Goal: Information Seeking & Learning: Learn about a topic

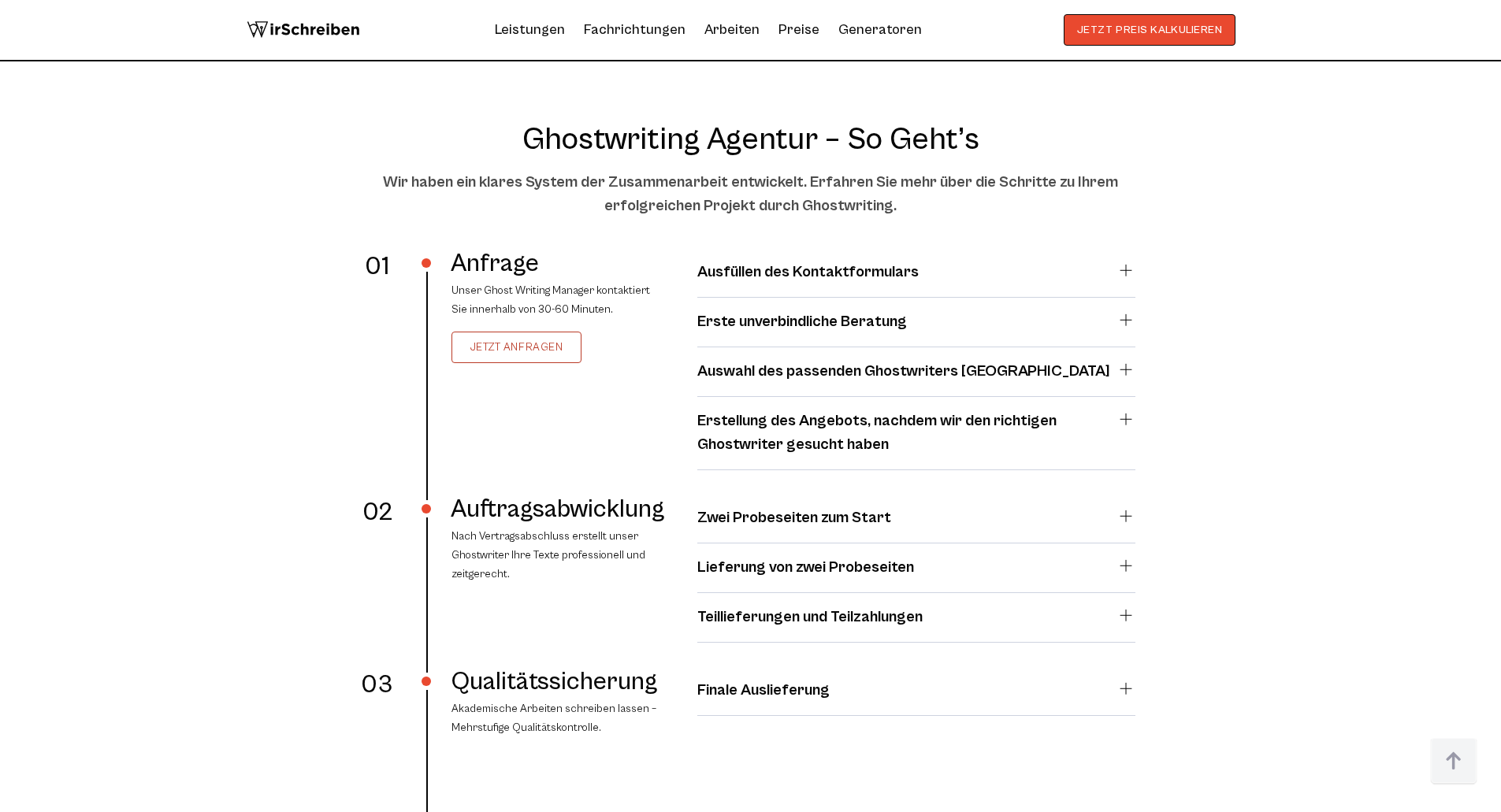
scroll to position [2757, 0]
click at [570, 353] on link "Jetzt anfragen" at bounding box center [516, 346] width 131 height 31
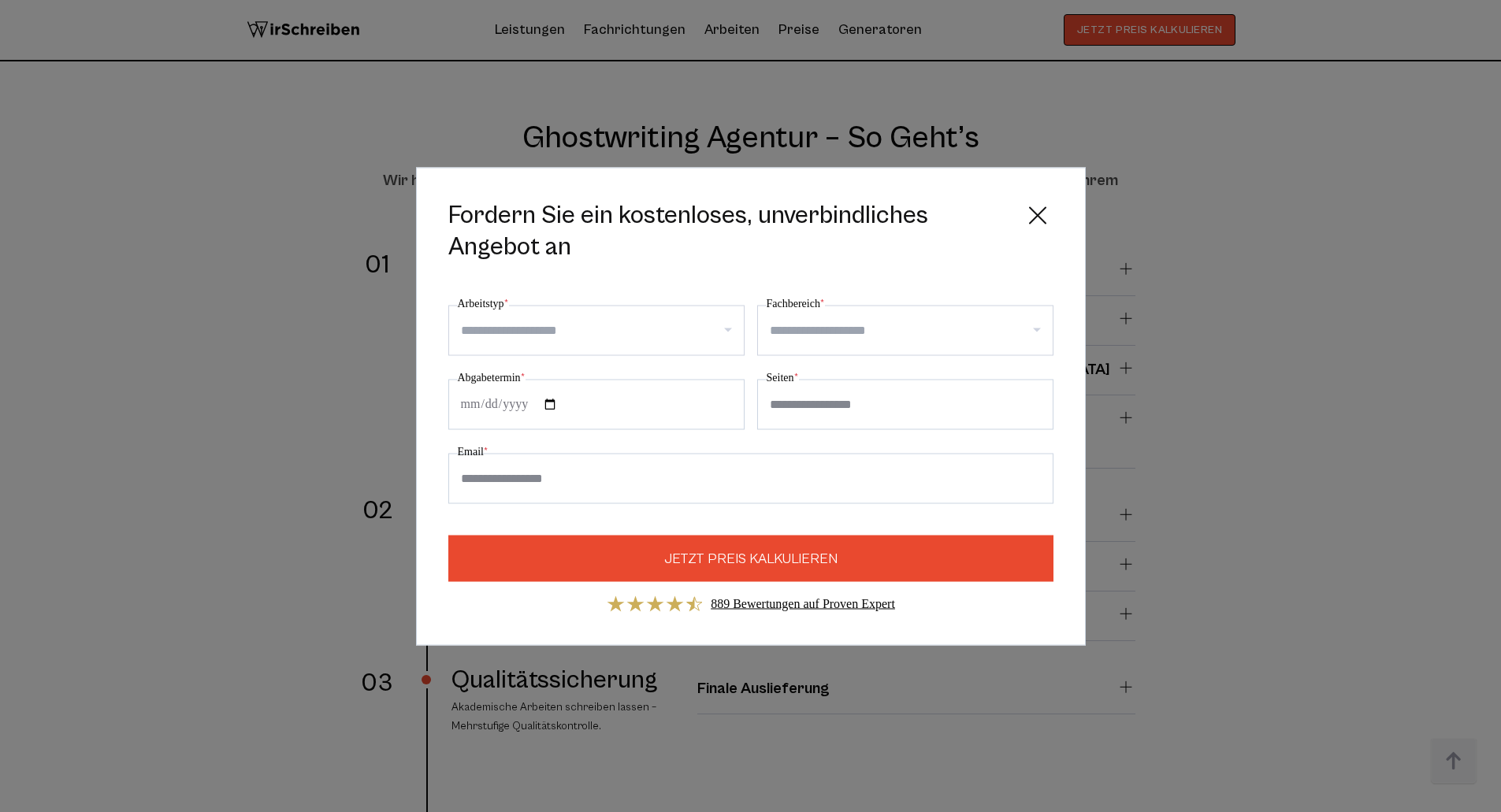
click at [1027, 217] on icon at bounding box center [1037, 214] width 31 height 31
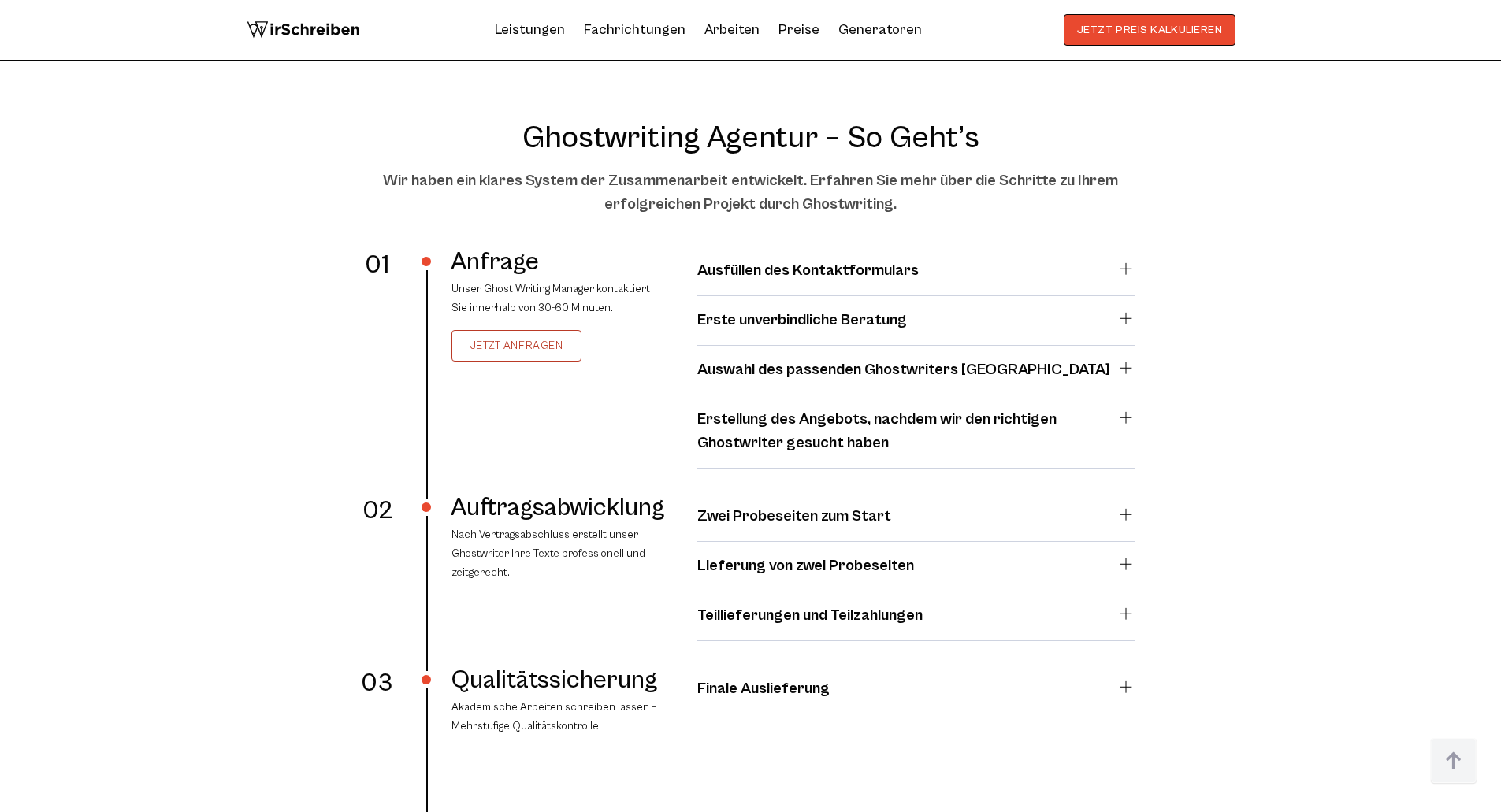
click at [883, 318] on h4 "Erste unverbindliche Beratung" at bounding box center [802, 320] width 209 height 23
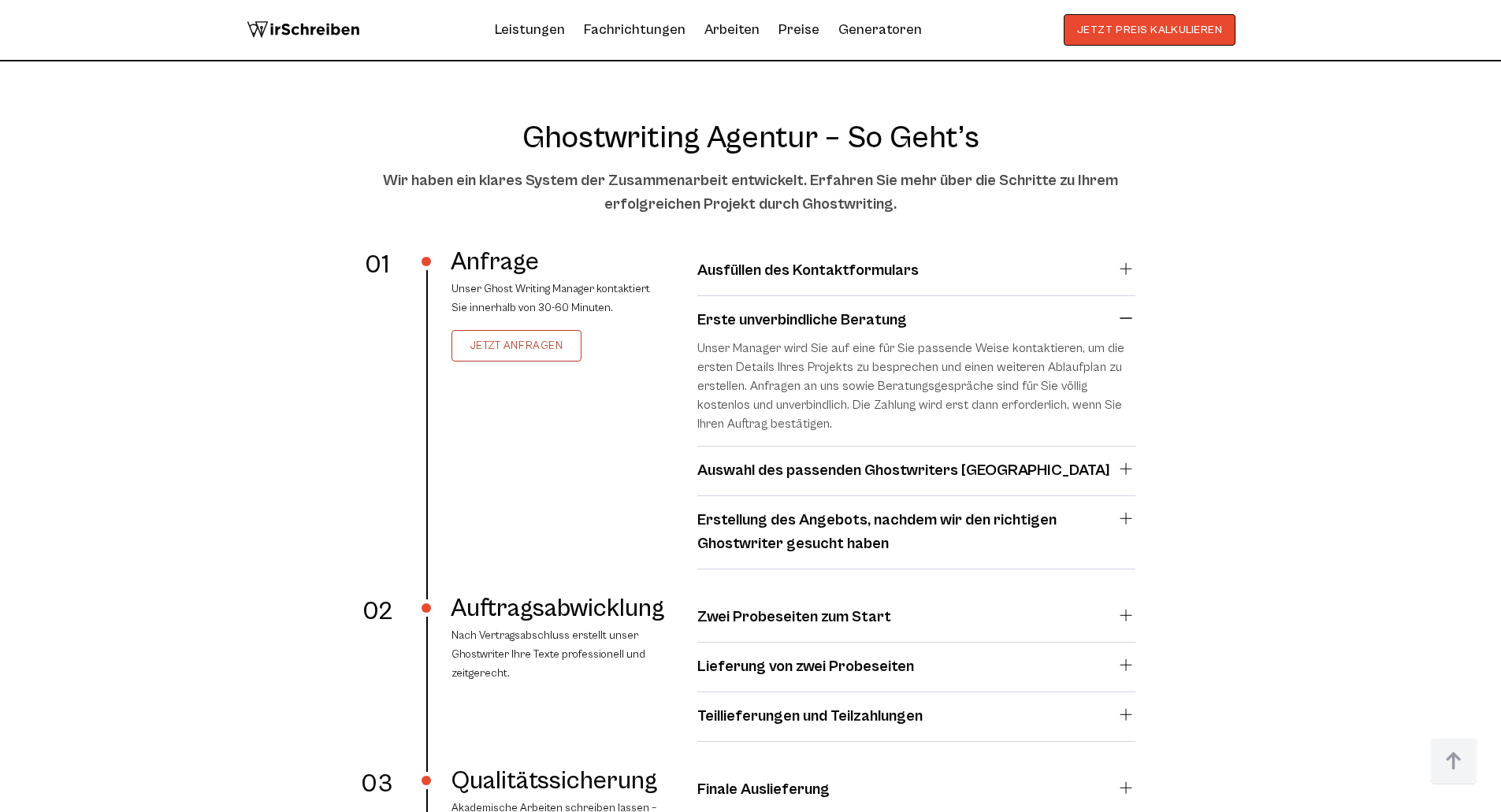
click at [865, 310] on h4 "Erste unverbindliche Beratung" at bounding box center [802, 320] width 209 height 23
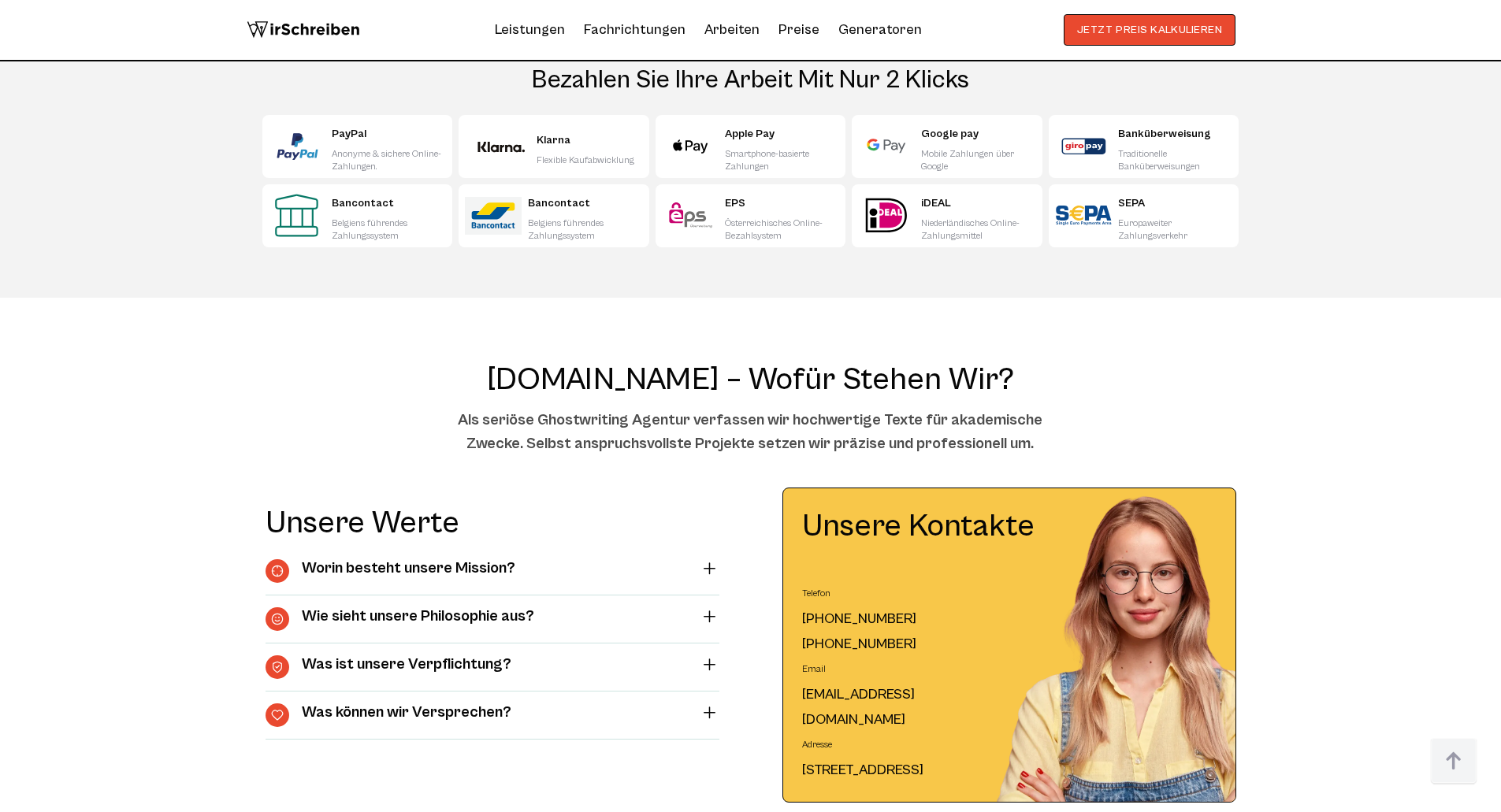
scroll to position [5199, 0]
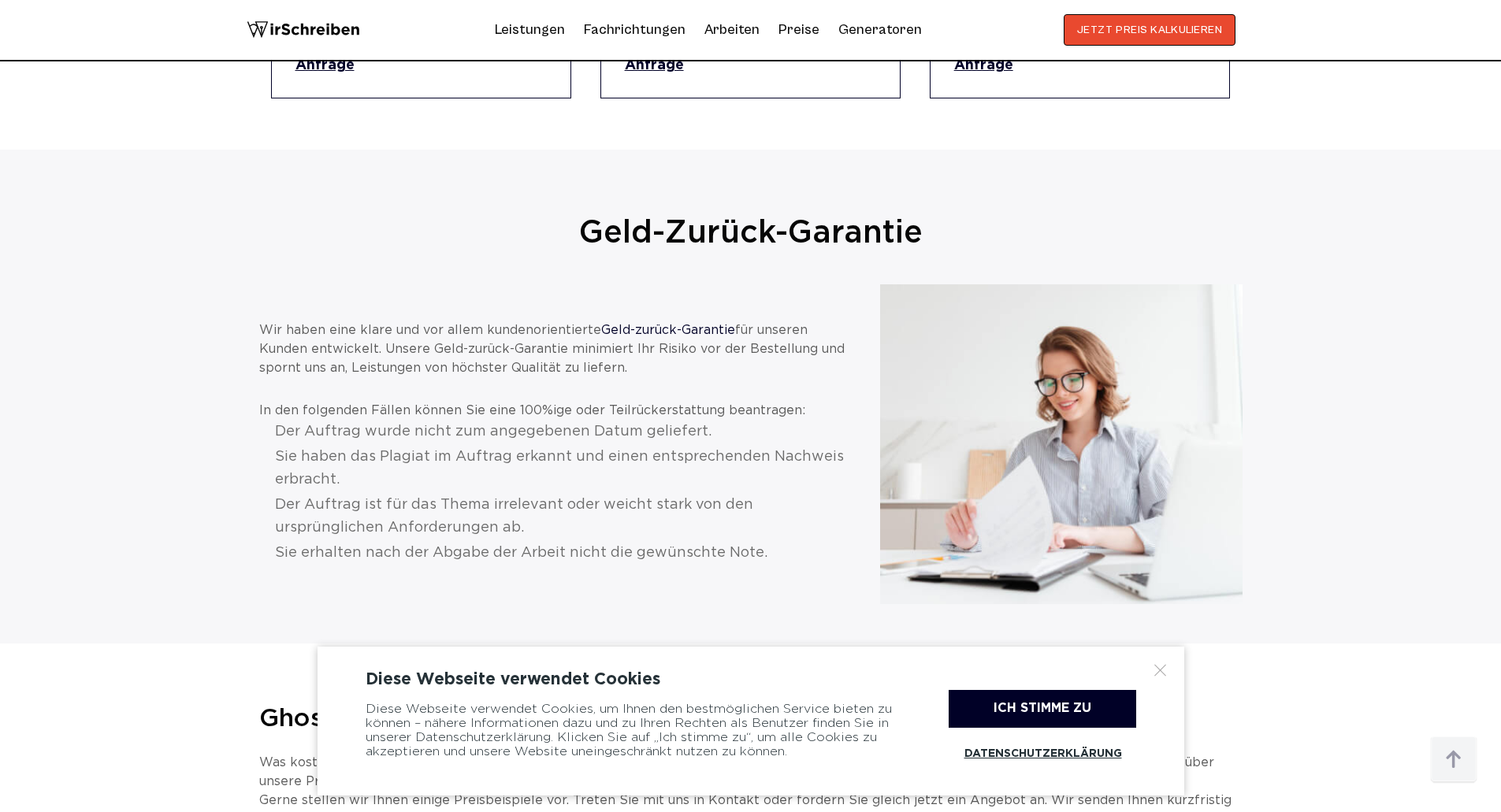
scroll to position [2048, 0]
